Goal: Task Accomplishment & Management: Manage account settings

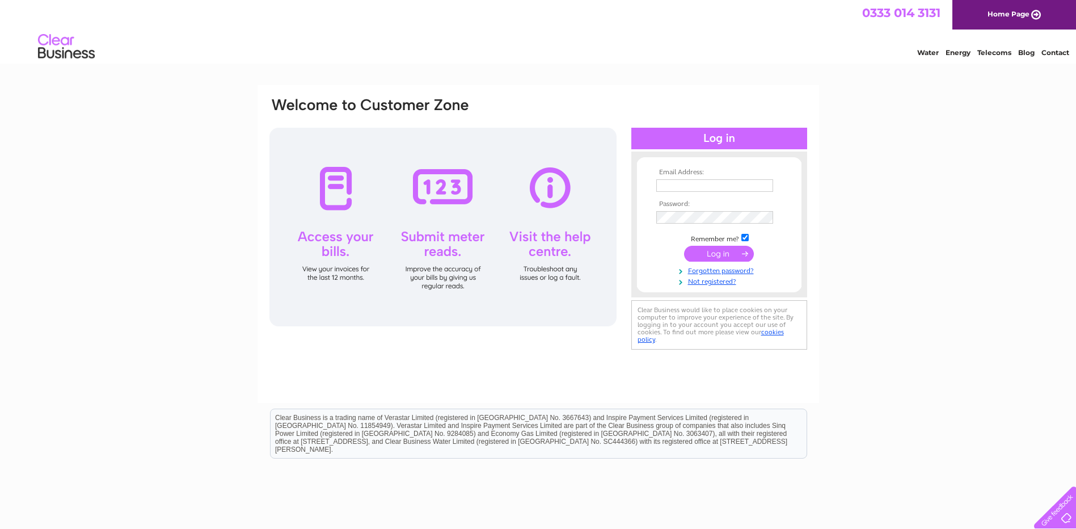
type input "[PERSON_NAME][EMAIL_ADDRESS][PERSON_NAME][PERSON_NAME][DOMAIN_NAME]"
click at [728, 255] on input "submit" at bounding box center [719, 254] width 70 height 16
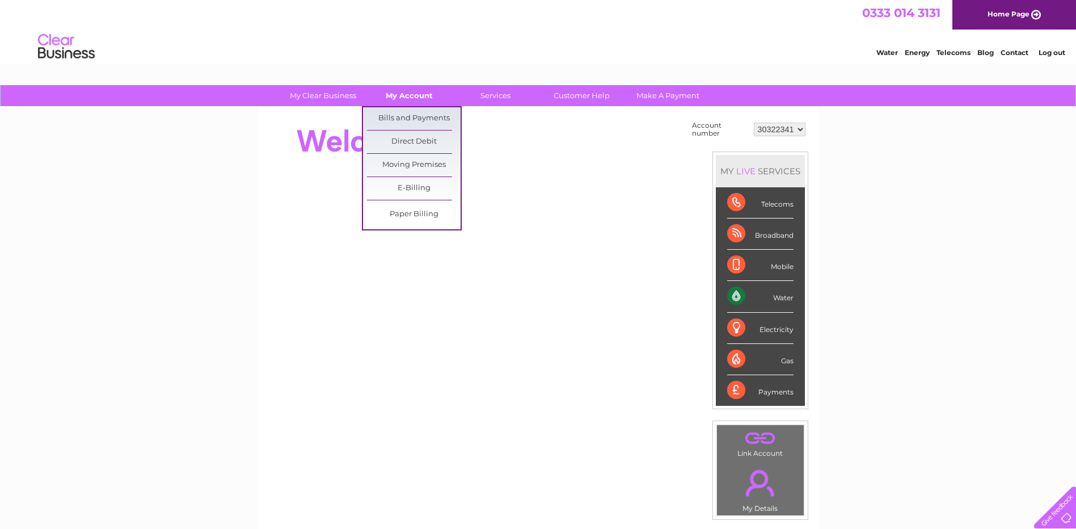
click at [411, 92] on link "My Account" at bounding box center [410, 95] width 94 height 21
click at [407, 113] on link "Bills and Payments" at bounding box center [414, 118] width 94 height 23
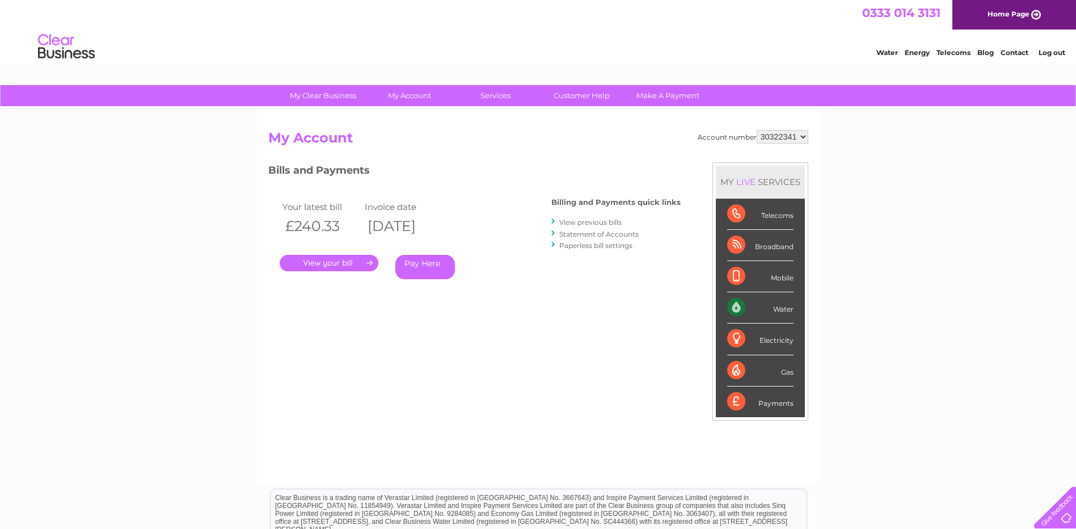
click at [324, 265] on link "." at bounding box center [329, 263] width 99 height 16
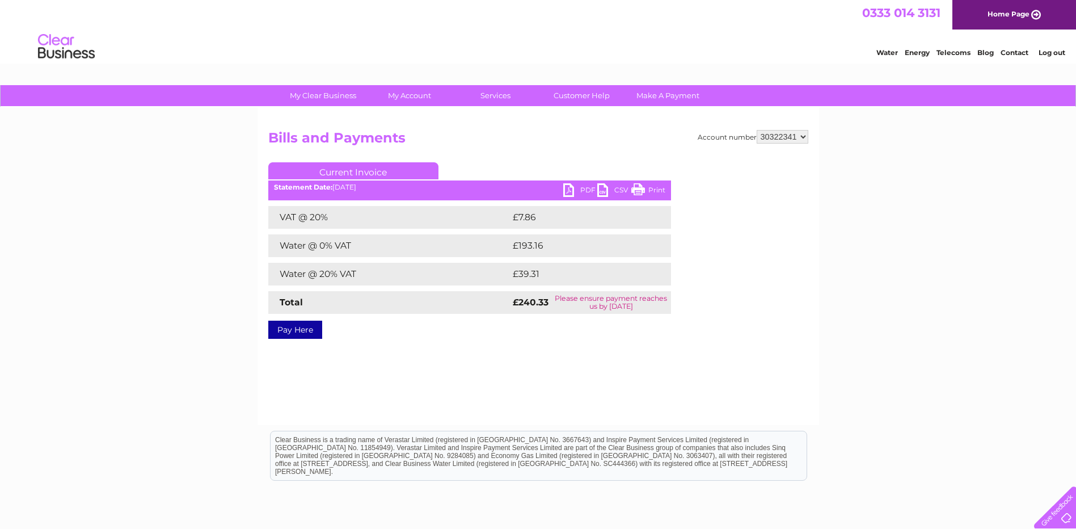
click at [584, 188] on link "PDF" at bounding box center [580, 191] width 34 height 16
